Goal: Communication & Community: Answer question/provide support

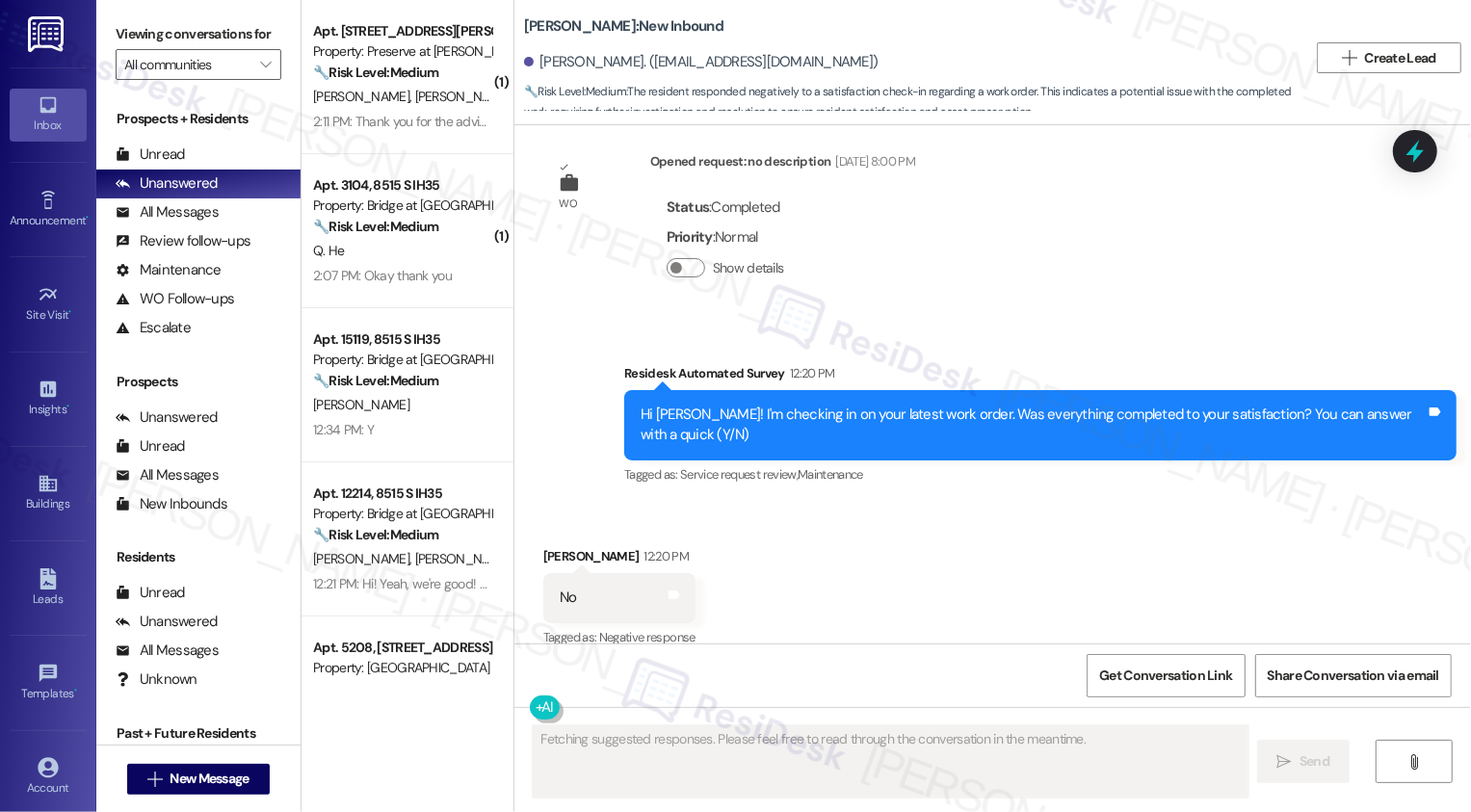
scroll to position [441, 0]
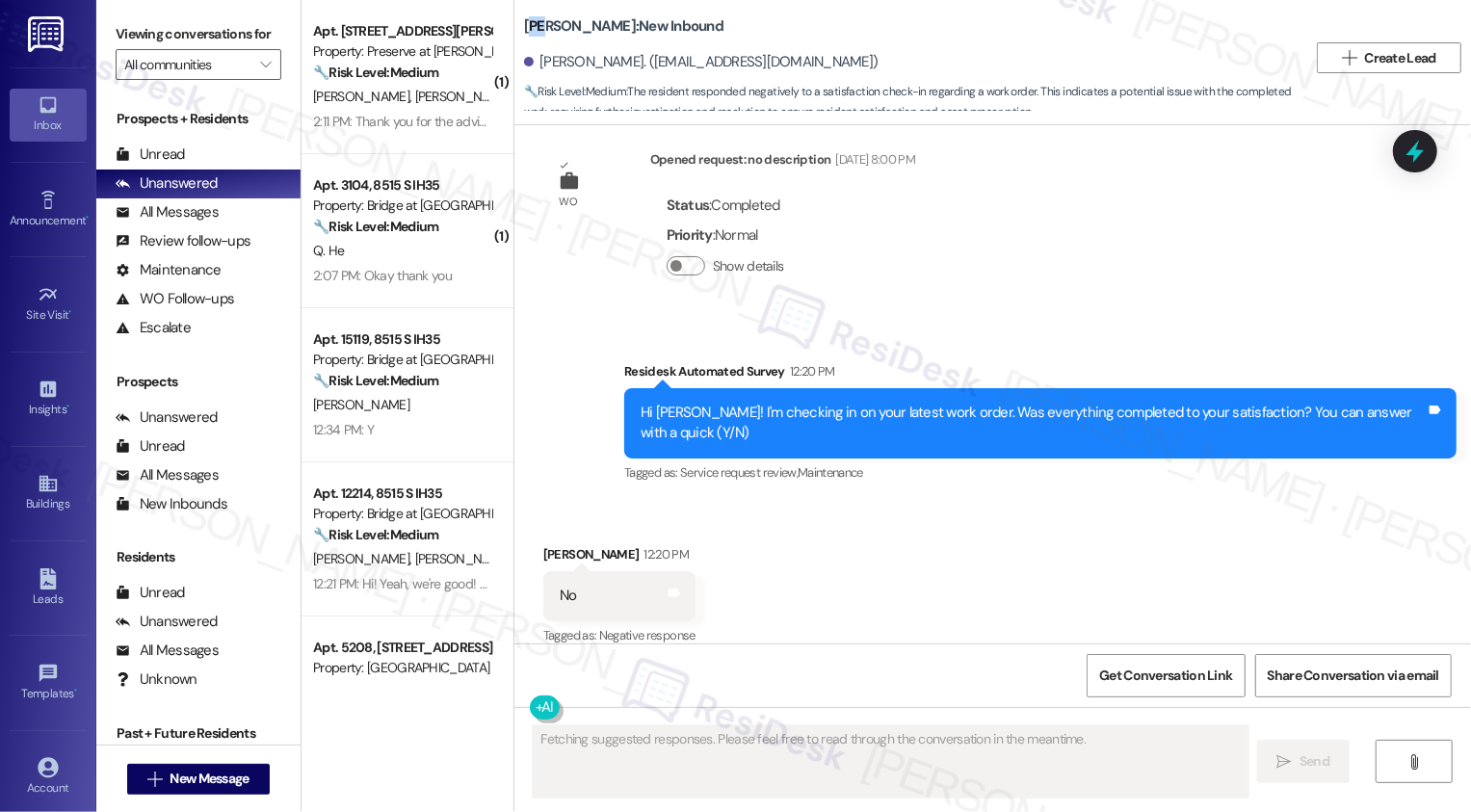
click at [534, 32] on b "[PERSON_NAME]: New Inbound" at bounding box center [623, 26] width 199 height 20
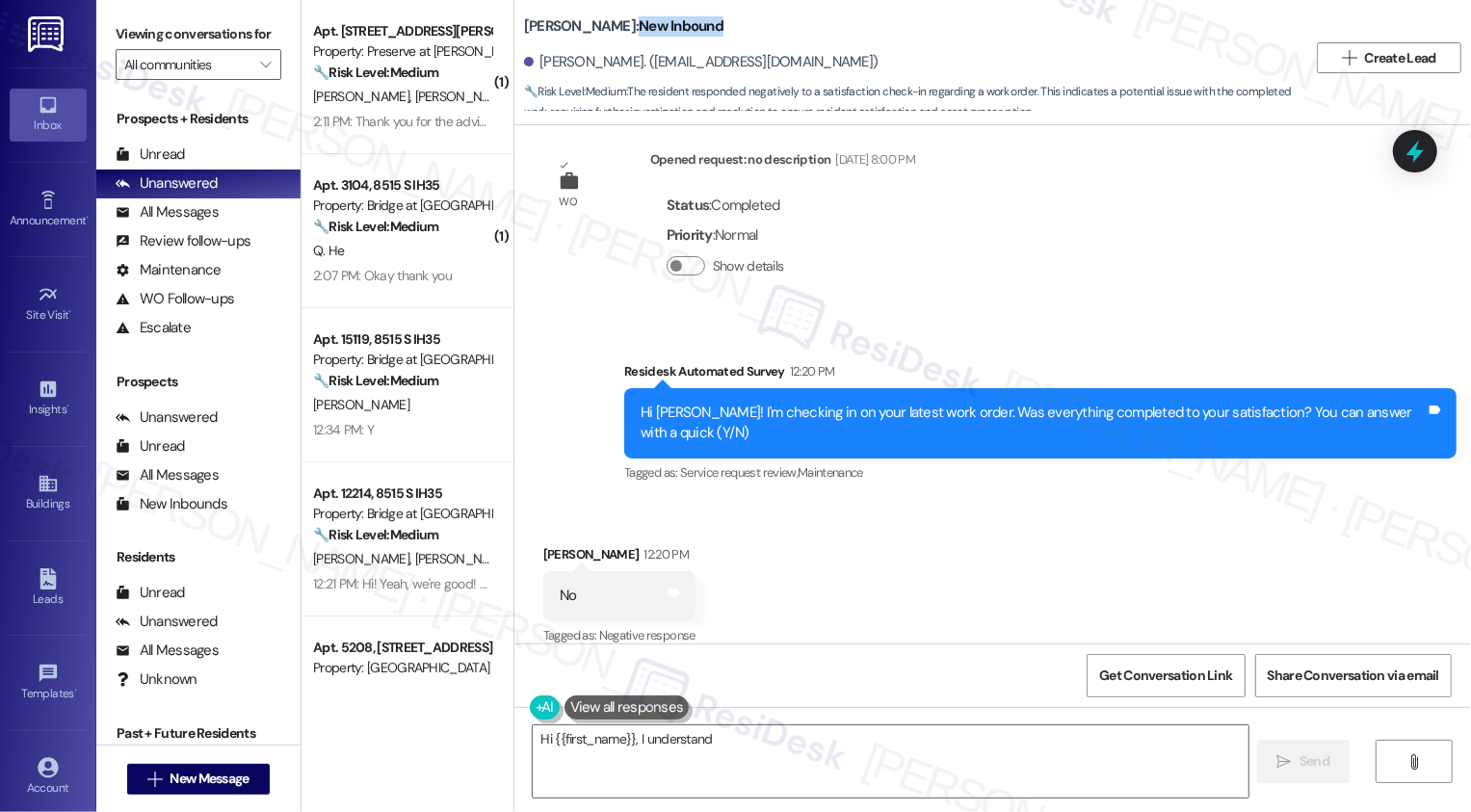
drag, startPoint x: 575, startPoint y: 24, endPoint x: 717, endPoint y: 31, distance: 142.2
click at [717, 31] on div "Wingate: New Inbound" at bounding box center [717, 26] width 385 height 24
type textarea "Hi {{first_name}}, I understand the work order wasn't completed to your satisfa…"
click at [580, 30] on b "Wingate: New Inbound" at bounding box center [623, 26] width 199 height 20
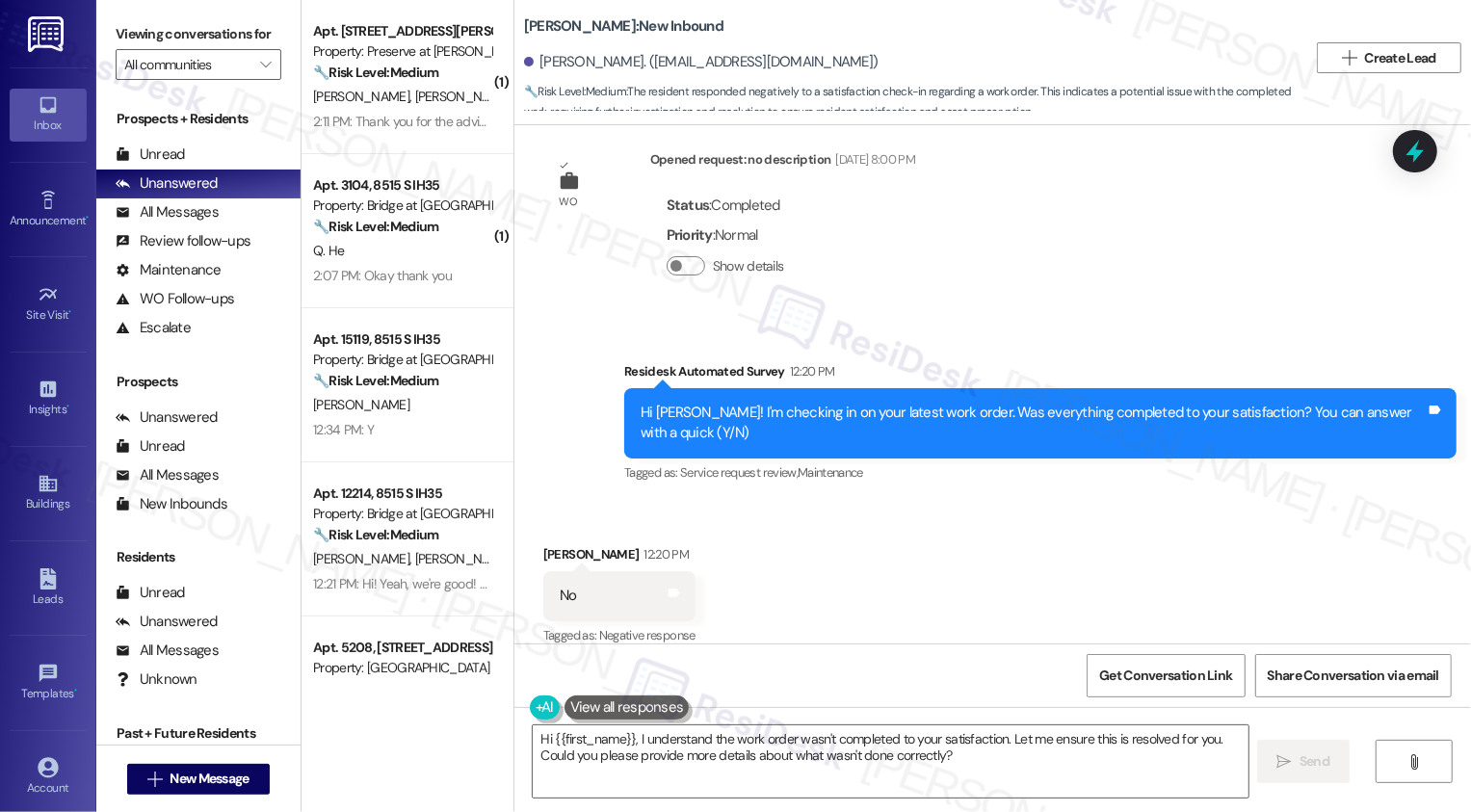
click at [529, 30] on b "Wingate: New Inbound" at bounding box center [623, 26] width 199 height 20
click at [606, 31] on b "Wingate: New Inbound" at bounding box center [623, 26] width 199 height 20
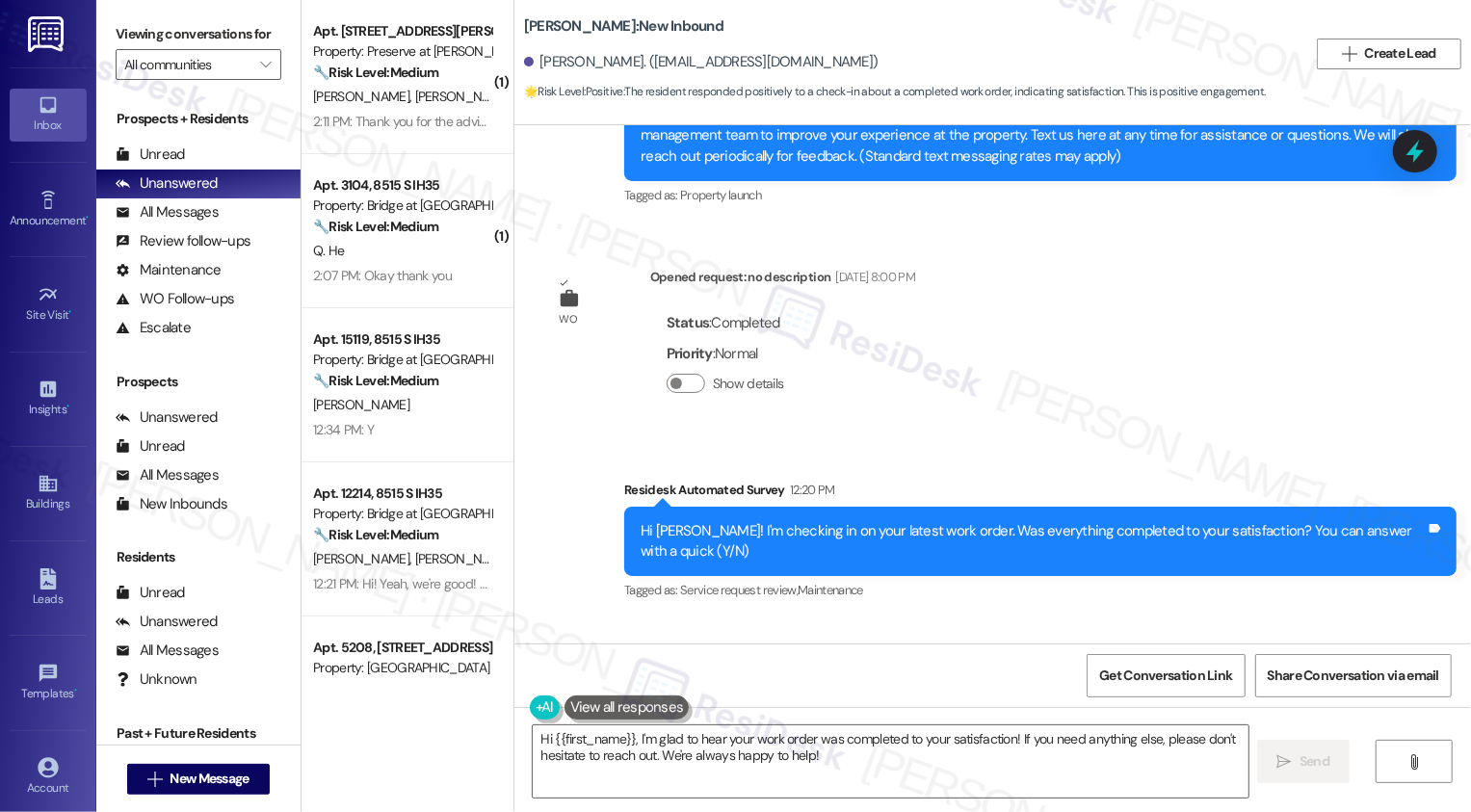
scroll to position [617, 0]
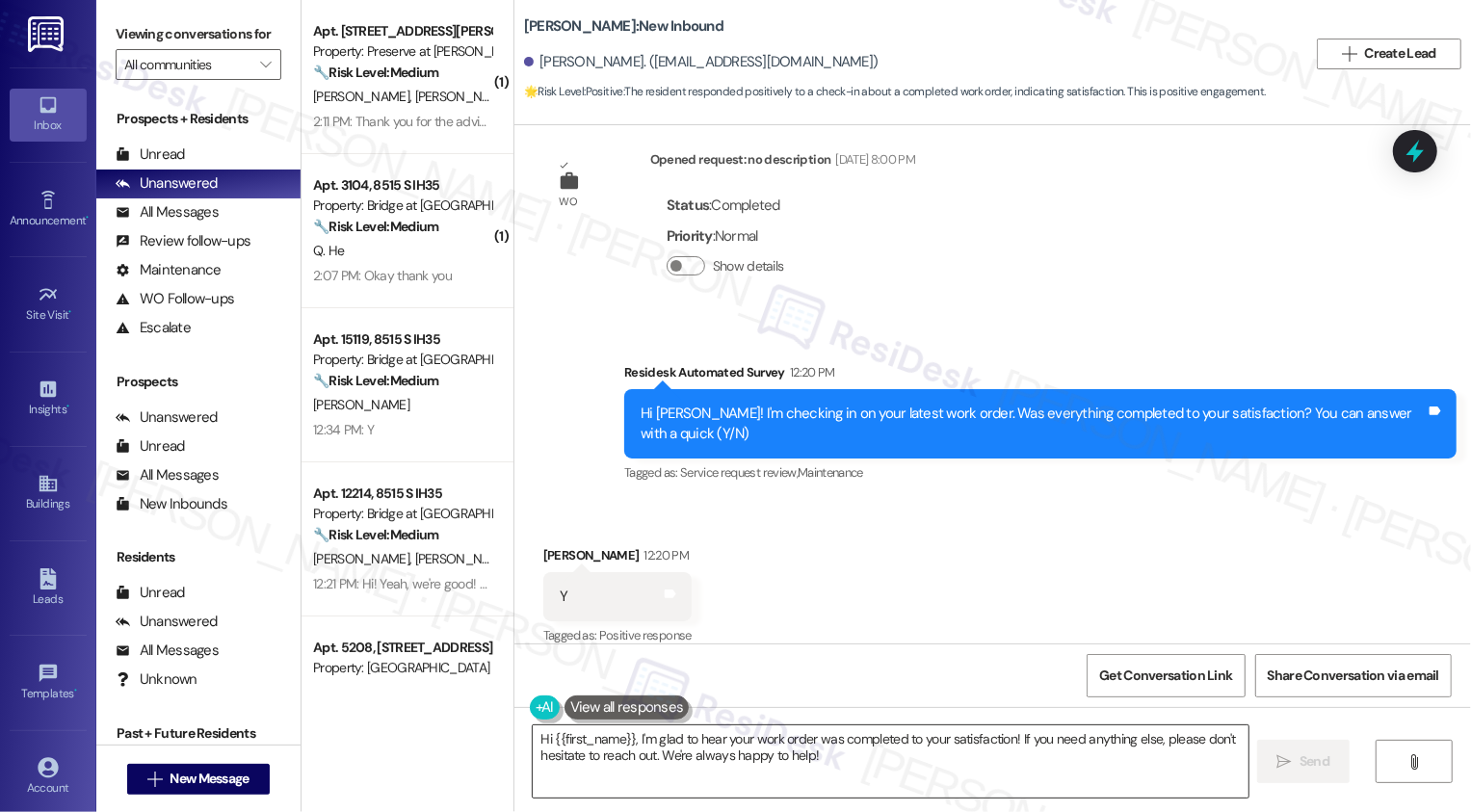
click at [593, 745] on textarea "Hi {{first_name}}, I'm glad to hear your work order was completed to your satis…" at bounding box center [890, 761] width 716 height 72
click at [702, 745] on textarea "Hi {{first_name}}, I'm glad to hear your work order was completed to your satis…" at bounding box center [890, 761] width 716 height 72
click at [835, 744] on textarea "Hi {{first_name}}, I'm glad to hear your work order was completed to your satis…" at bounding box center [890, 761] width 716 height 72
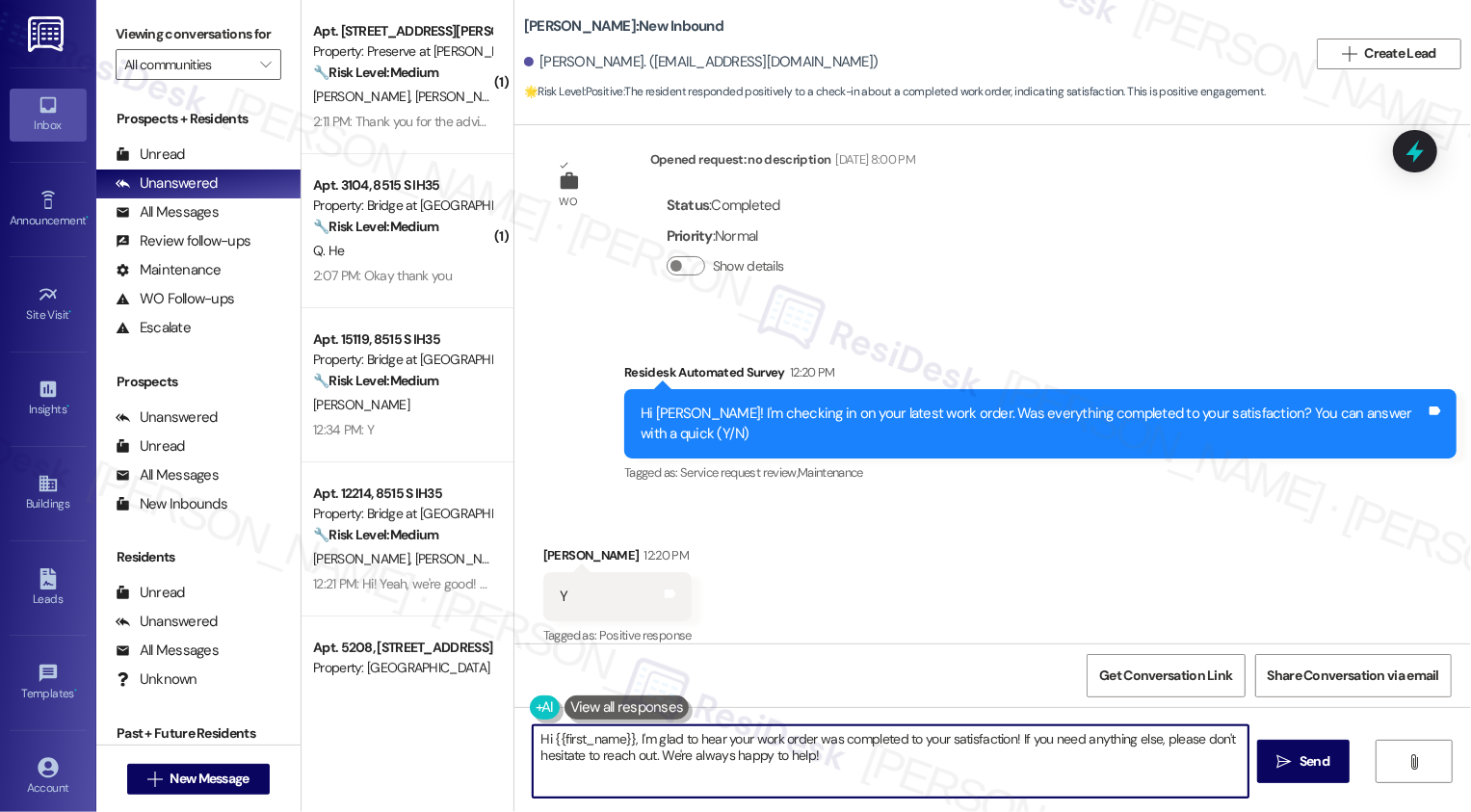
click at [644, 743] on textarea "Hi {{first_name}}, I'm glad to hear your work order was completed to your satis…" at bounding box center [890, 761] width 716 height 72
click at [750, 757] on textarea "Hi {{first_name}}, I'm glad to hear your work order was completed to your satis…" at bounding box center [890, 761] width 716 height 72
click at [823, 761] on textarea "Hi {{first_name}}, I'm glad to hear your work order was completed to your satis…" at bounding box center [890, 761] width 716 height 72
click at [629, 741] on textarea "Hi {{first_name}}, I'm glad to hear your work order was completed to your satis…" at bounding box center [890, 761] width 716 height 72
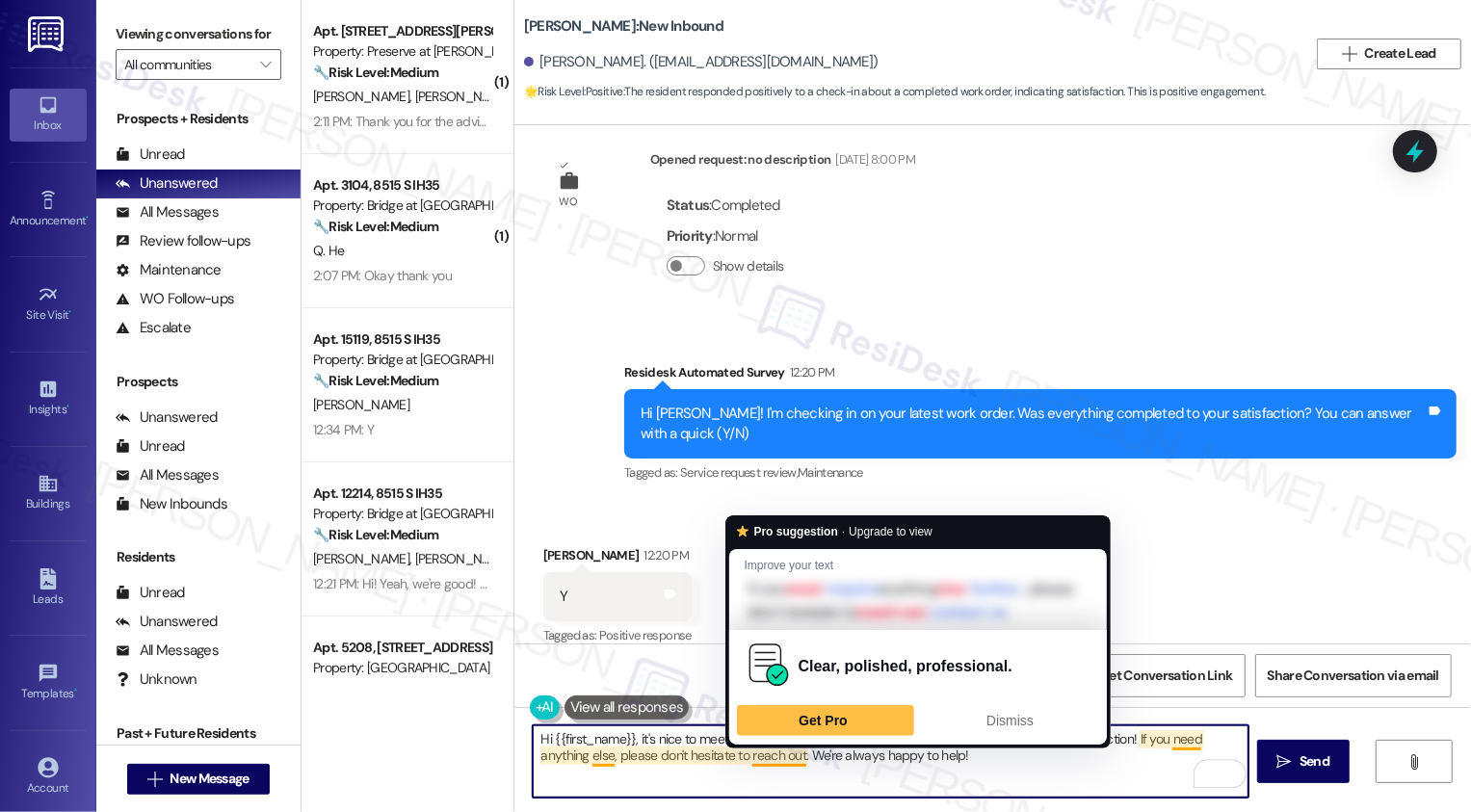
click at [895, 767] on textarea "Hi {{first_name}}, it's nice to meet you! I'm glad to hear your work order was …" at bounding box center [890, 761] width 716 height 72
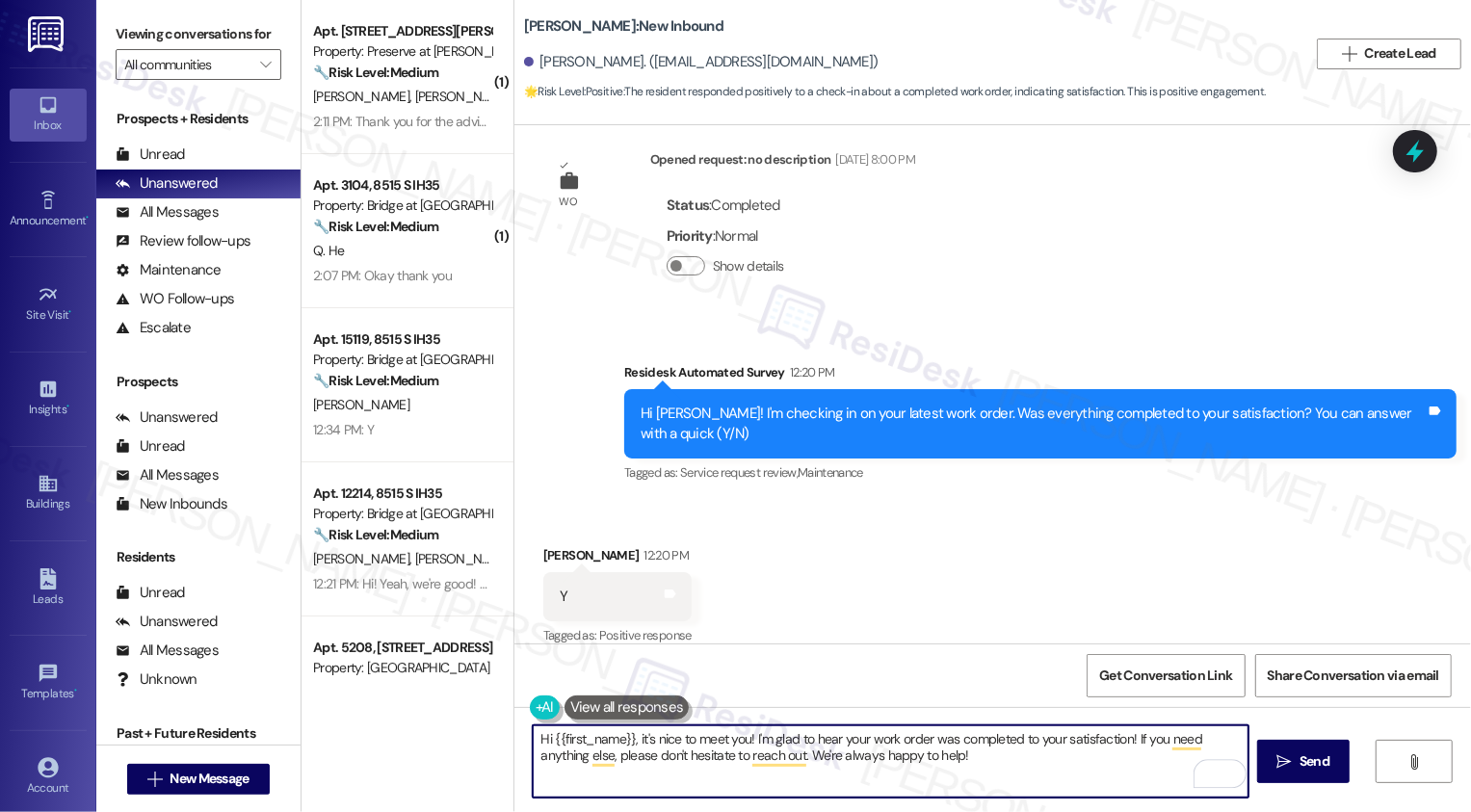
click at [1003, 763] on textarea "Hi {{first_name}}, it's nice to meet you! I'm glad to hear your work order was …" at bounding box center [890, 761] width 716 height 72
drag, startPoint x: 1128, startPoint y: 737, endPoint x: 1156, endPoint y: 767, distance: 41.0
click at [1156, 772] on textarea "Hi {{first_name}}, it's nice to meet you! I'm glad to hear your work order was …" at bounding box center [890, 761] width 716 height 72
click at [1135, 745] on textarea "Hi {{first_name}}, it's nice to meet you! I'm glad to hear your work order was …" at bounding box center [890, 761] width 716 height 72
drag, startPoint x: 1127, startPoint y: 740, endPoint x: 1157, endPoint y: 770, distance: 42.4
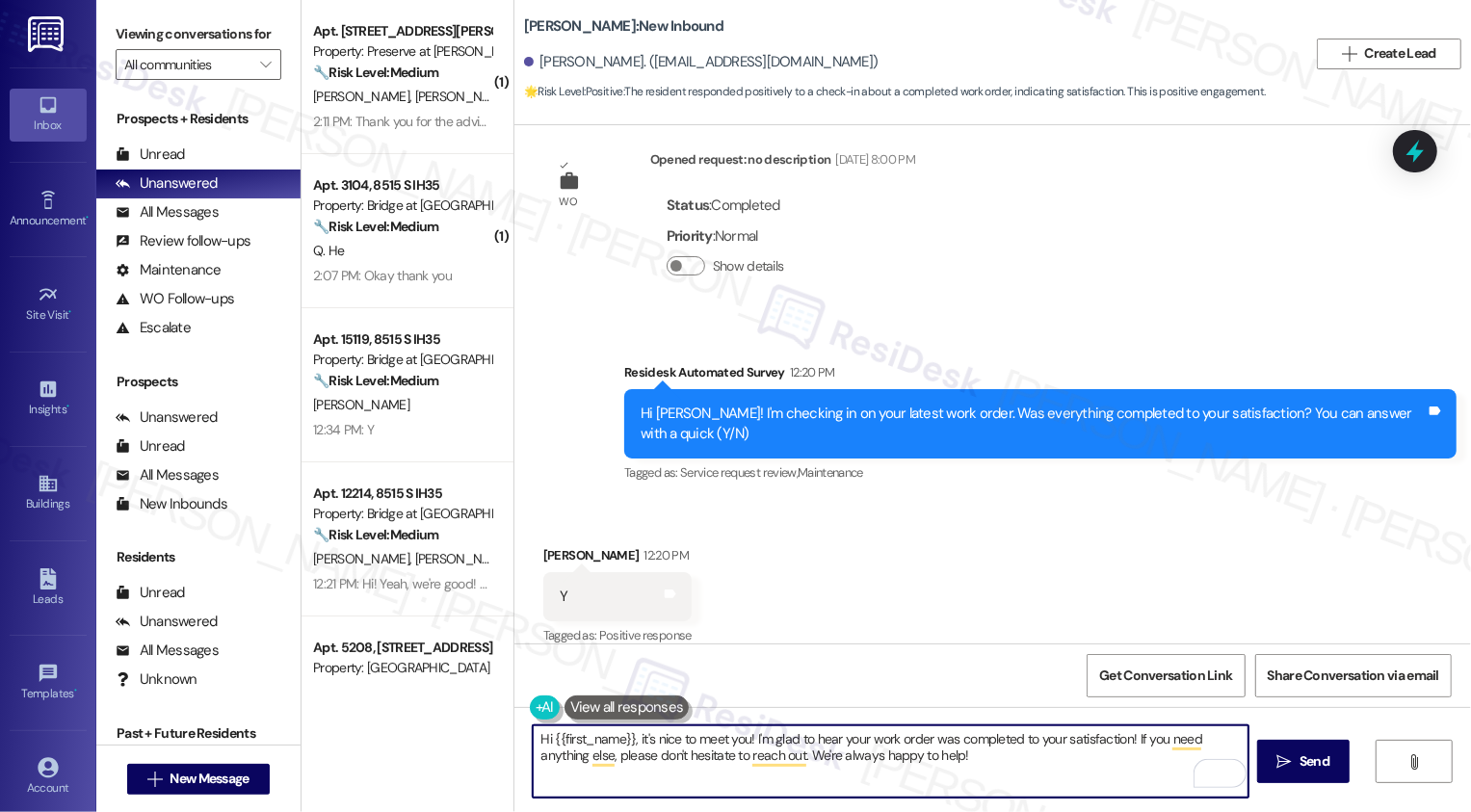
click at [1157, 771] on textarea "Hi {{first_name}}, it's nice to meet you! I'm glad to hear your work order was …" at bounding box center [890, 761] width 716 height 72
click at [702, 745] on textarea "Hi {{first_name}}, it's nice to meet you! I'm glad to hear your work order was …" at bounding box center [890, 761] width 716 height 72
click at [790, 749] on textarea "Hi {{first_name}}, it's nice to meet you! I'm glad to hear your work order was …" at bounding box center [890, 761] width 716 height 72
click at [1153, 737] on textarea "Hi {{first_name}}, it's nice to meet you! I'm glad to hear your work order was …" at bounding box center [890, 761] width 716 height 72
paste textarea "https://www.theresidesk.com/text/insights-conversations/1439724/share-conversat…"
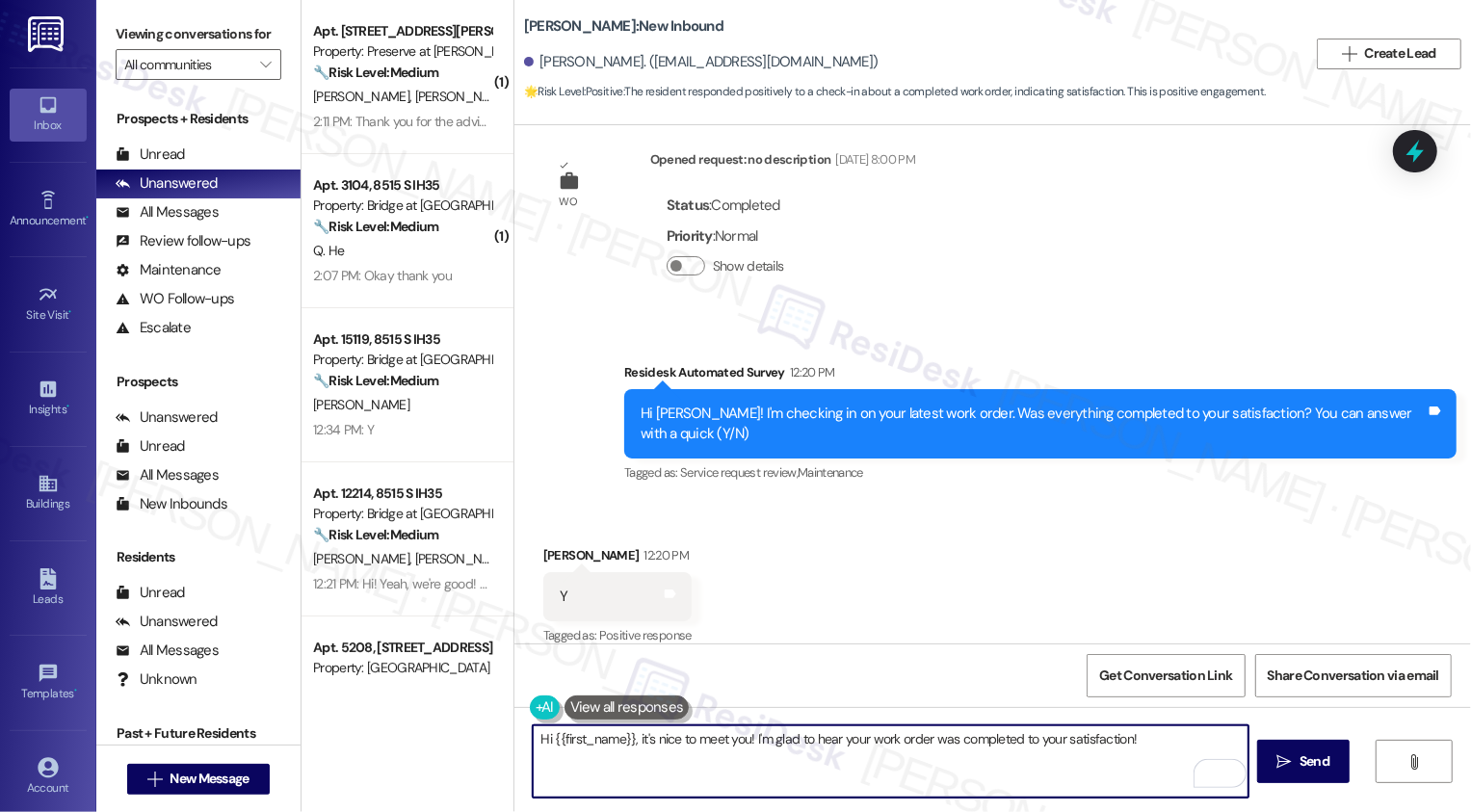
click at [1147, 744] on textarea "Hi {{first_name}}, it's nice to meet you! I'm glad to hear your work order was …" at bounding box center [890, 761] width 716 height 72
paste textarea "If you don't mind me asking, how has your experience been so far? Has the prope…"
click at [1116, 758] on textarea "Hi {{first_name}}, it's nice to meet you! I'm glad to hear your work order was …" at bounding box center [890, 761] width 716 height 72
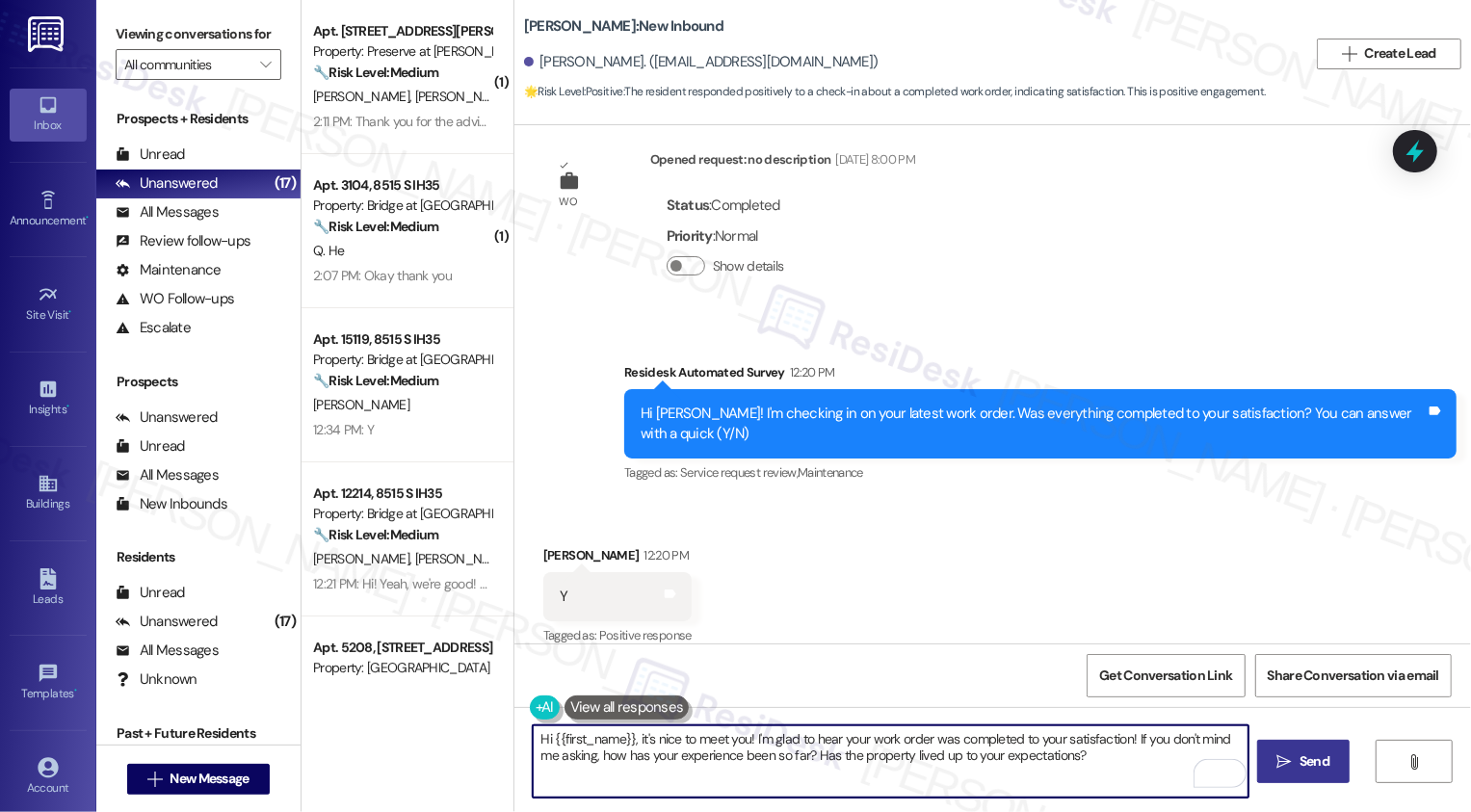
type textarea "Hi {{first_name}}, it's nice to meet you! I'm glad to hear your work order was …"
click at [1285, 760] on icon "" at bounding box center [1284, 762] width 14 height 15
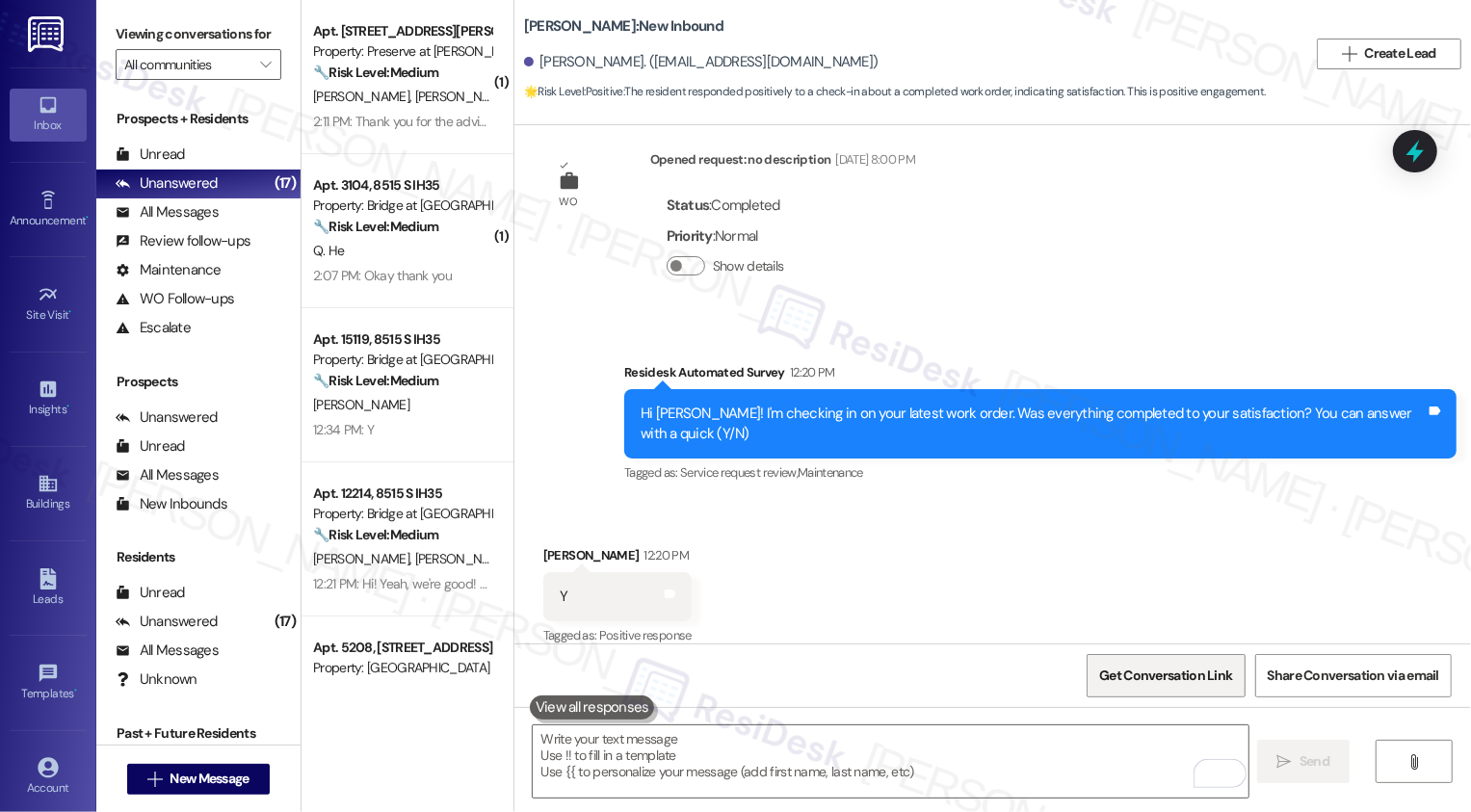
click at [1168, 664] on span "Get Conversation Link" at bounding box center [1166, 675] width 141 height 41
